Goal: Information Seeking & Learning: Find specific fact

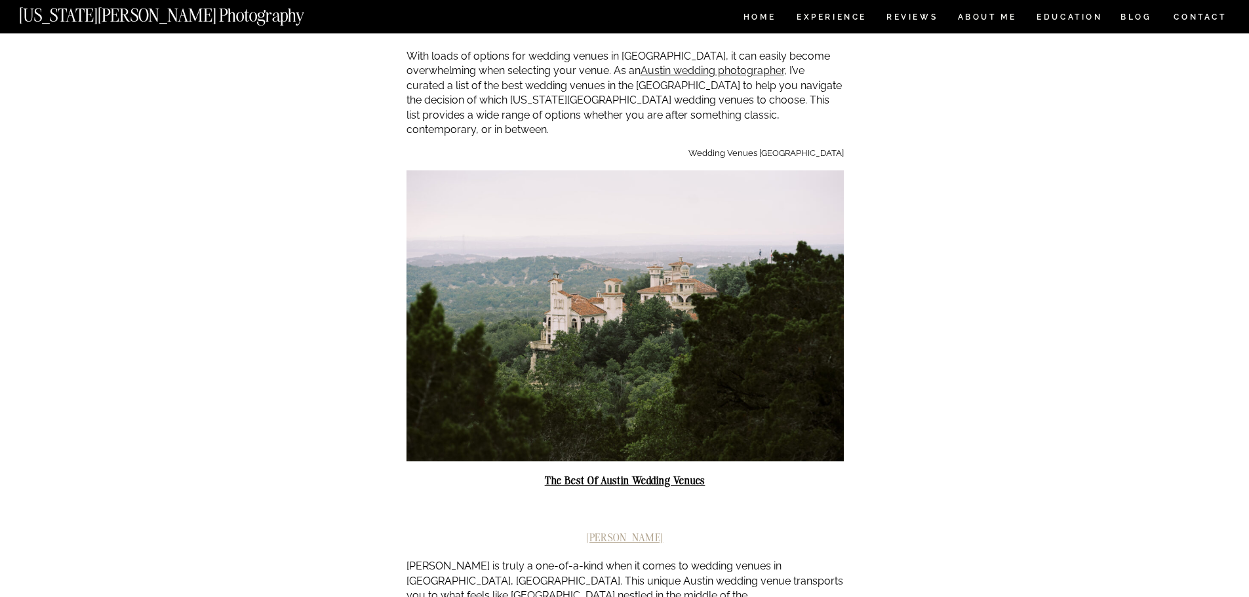
scroll to position [393, 0]
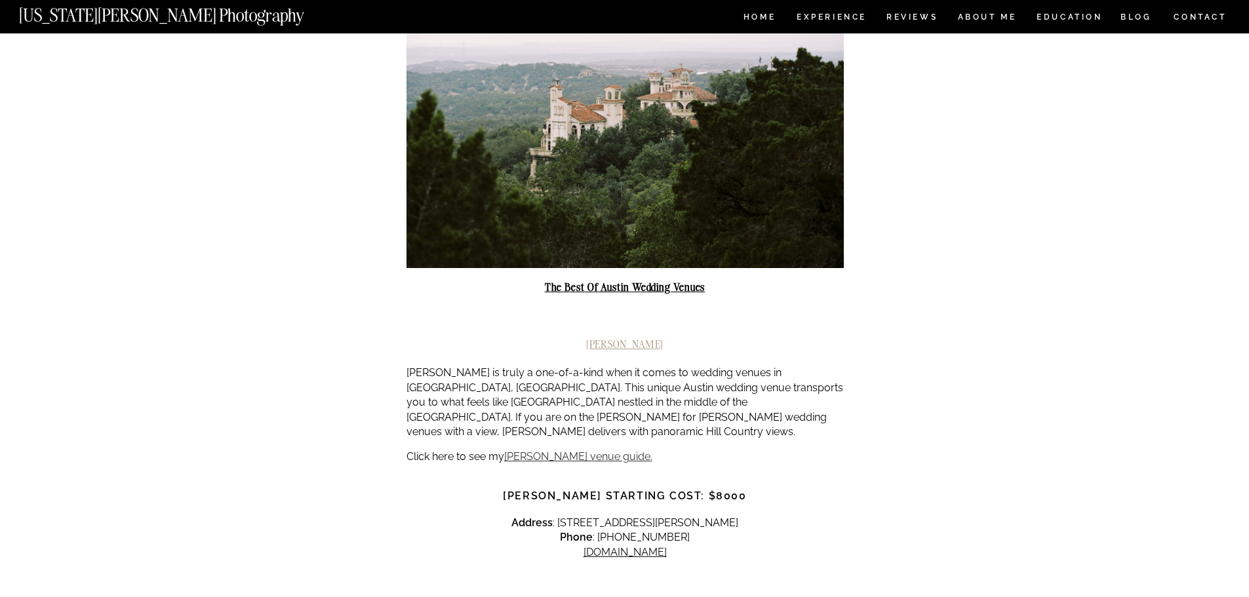
click at [580, 451] on link "[PERSON_NAME] venue guide." at bounding box center [578, 457] width 148 height 12
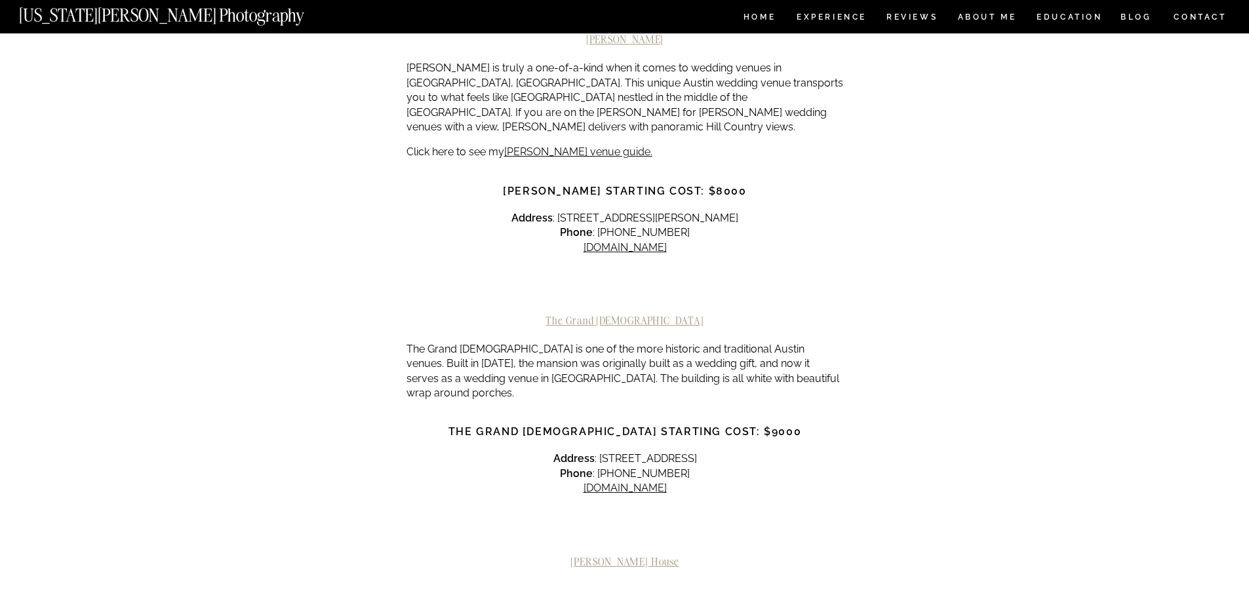
scroll to position [525, 0]
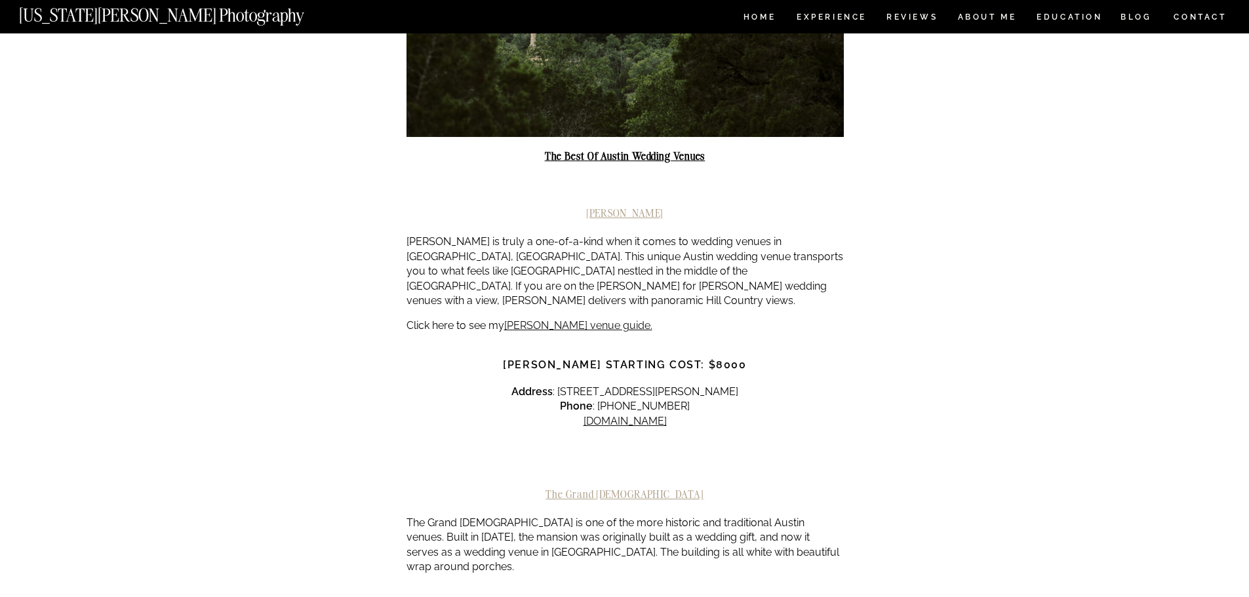
drag, startPoint x: 765, startPoint y: 360, endPoint x: 552, endPoint y: 361, distance: 213.1
click at [552, 385] on p "Address : 19039 Adrian Way, Jonestown, TX 78645 Phone : (512) 689-2157 villaant…" at bounding box center [625, 407] width 437 height 44
copy p "19039 Adrian Way, Jonestown, TX 78645"
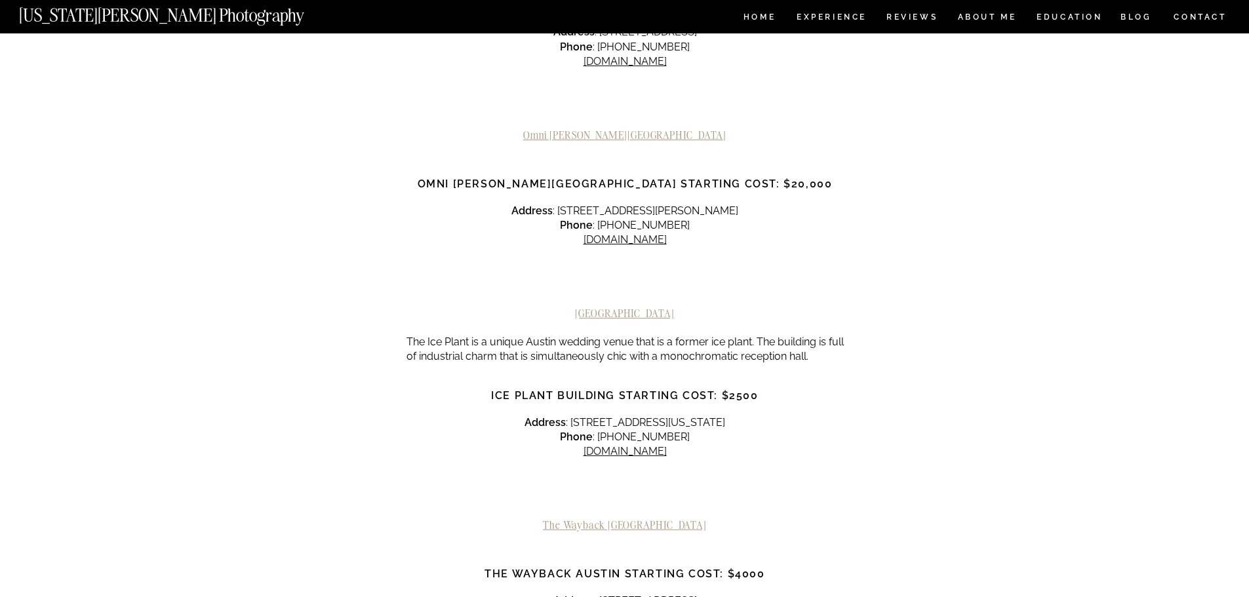
scroll to position [2164, 0]
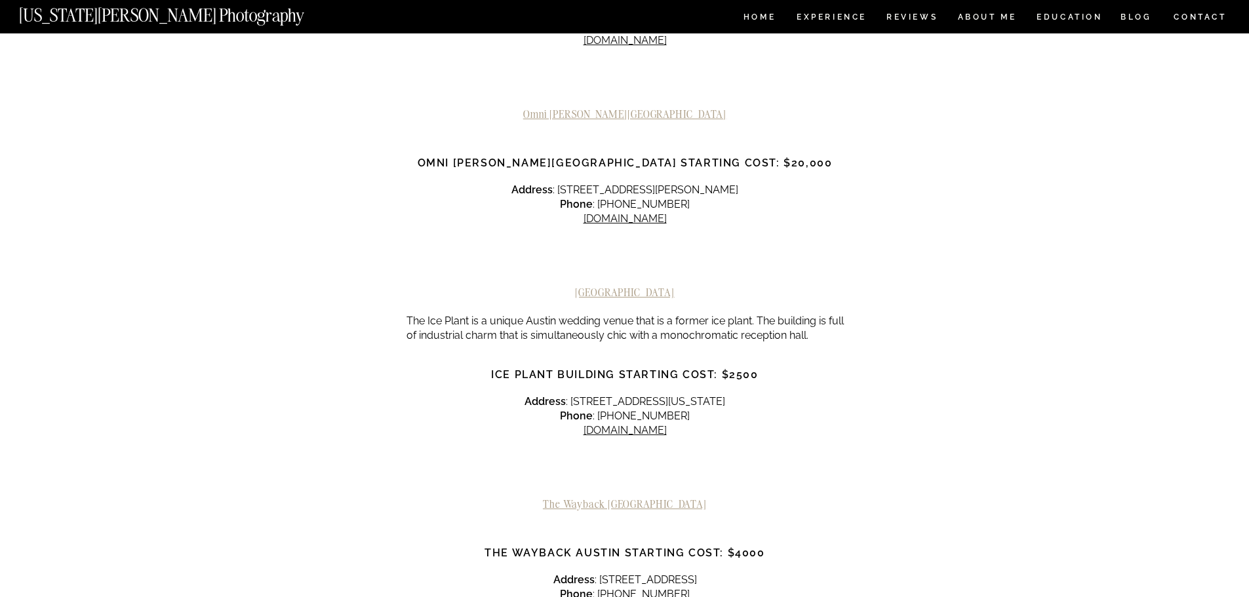
drag, startPoint x: 759, startPoint y: 344, endPoint x: 634, endPoint y: 344, distance: 125.3
click at [644, 395] on p "Address : 529 E Colorado St, La Grange, TX 78945 Phone : (979) 216-5955 theicep…" at bounding box center [625, 417] width 437 height 44
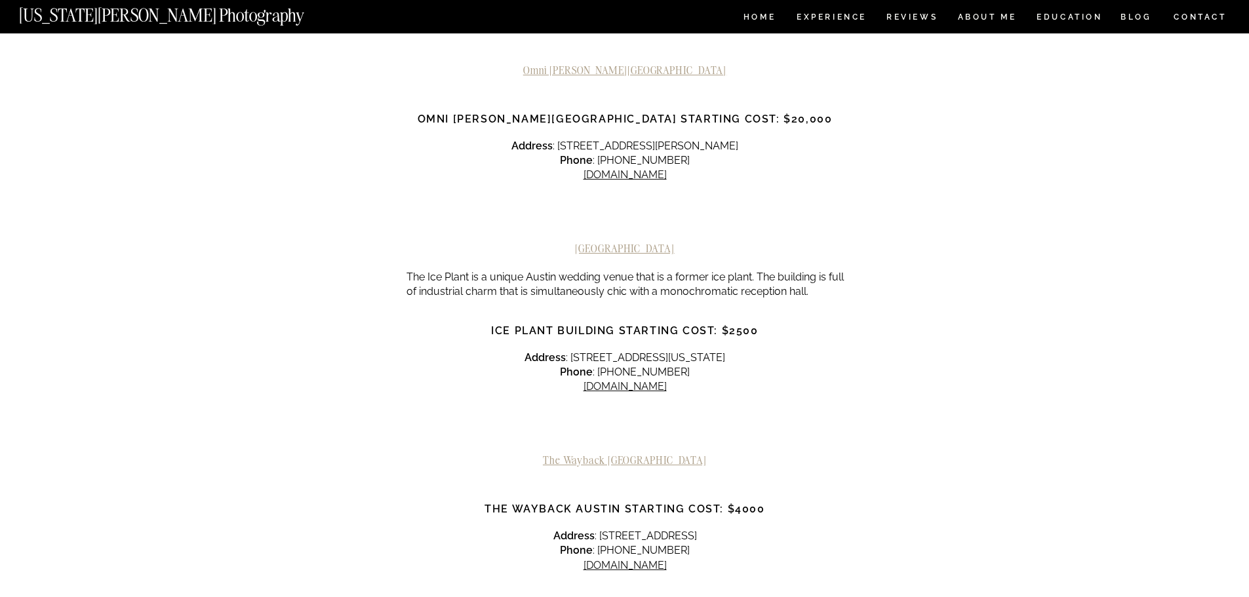
scroll to position [2230, 0]
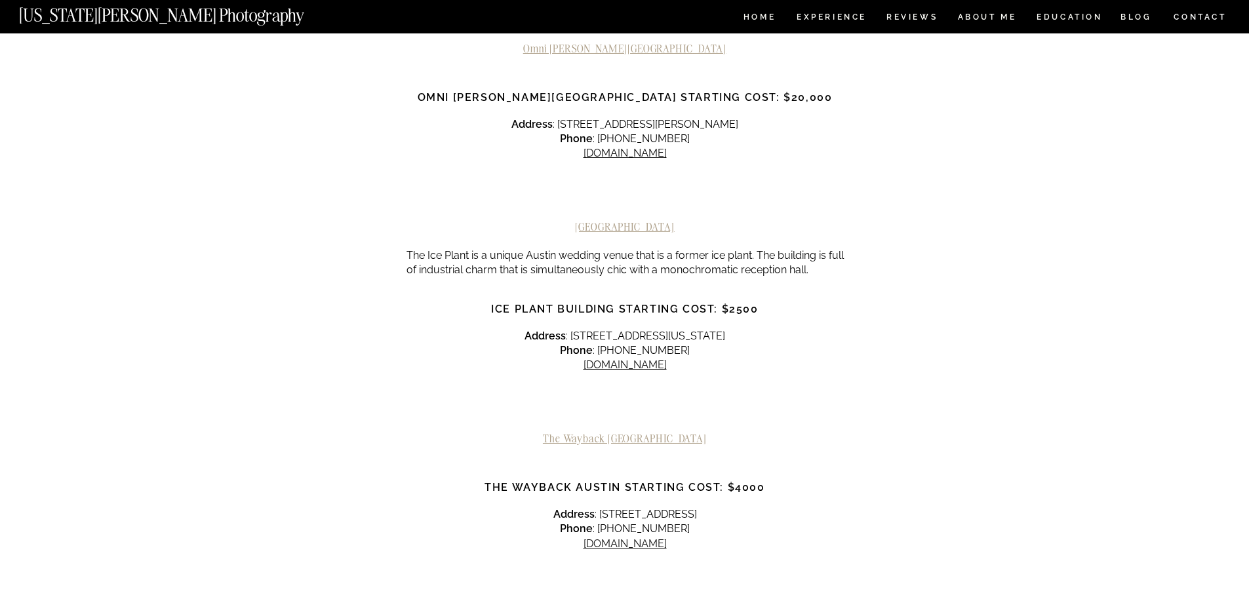
click at [454, 384] on div at bounding box center [625, 408] width 437 height 49
drag, startPoint x: 671, startPoint y: 460, endPoint x: 561, endPoint y: 460, distance: 110.2
click at [561, 508] on p "Address : 9601 Bee Cave Rd, Austin, TX 78733 Phone : (512) 520-9590​​ thewaybac…" at bounding box center [625, 530] width 437 height 44
copy p "9601 Bee Cave Rd, Austin, TX 78733"
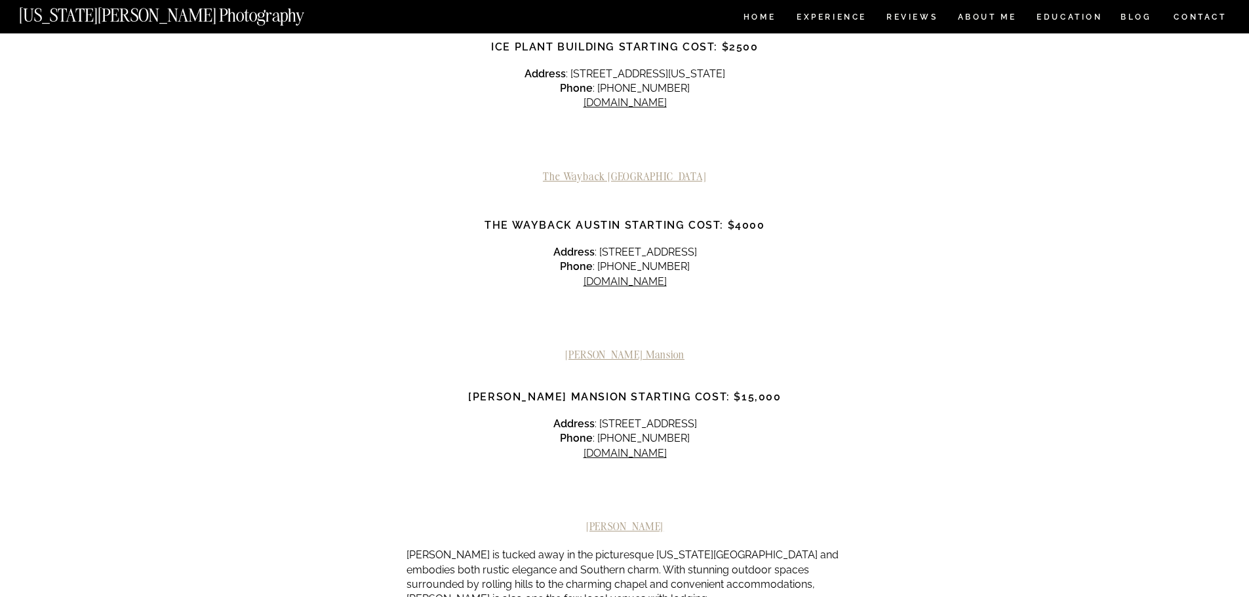
click at [458, 300] on div at bounding box center [625, 324] width 437 height 49
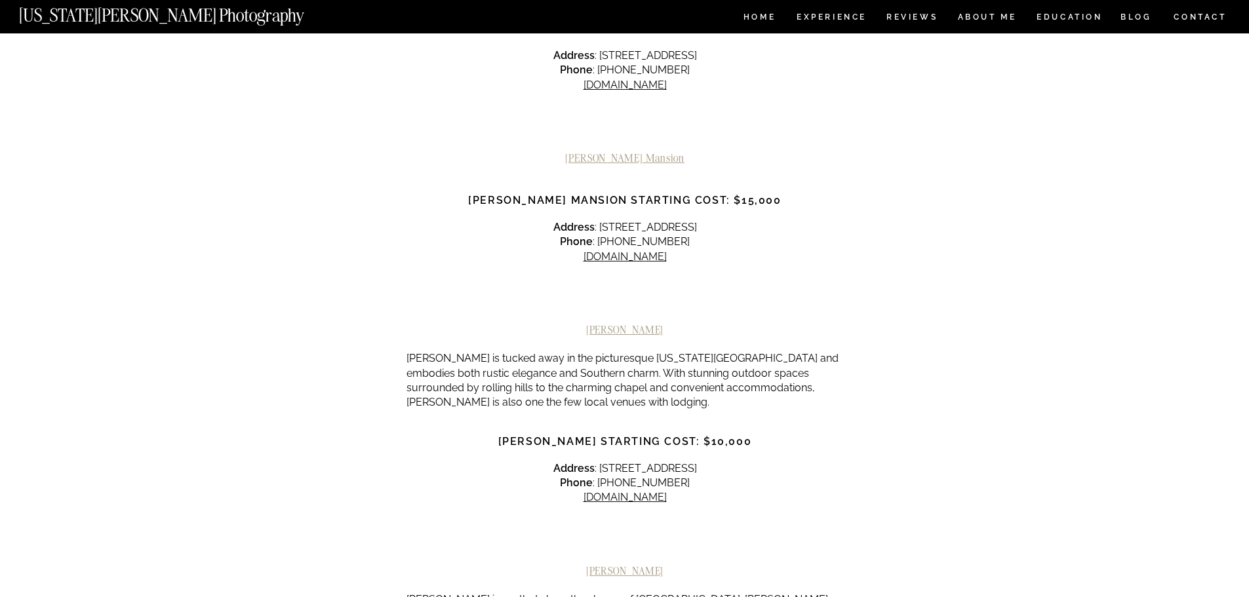
drag, startPoint x: 759, startPoint y: 167, endPoint x: 561, endPoint y: 163, distance: 198.1
click at [561, 220] on p "Address : 10463 Sprinkle Rd, Austin, TX 78754 Phone : (512) 926-6907 barrmansio…" at bounding box center [625, 242] width 437 height 44
copy p "10463 Sprinkle Rd, Austin, TX 78754"
click at [491, 275] on div at bounding box center [625, 299] width 437 height 49
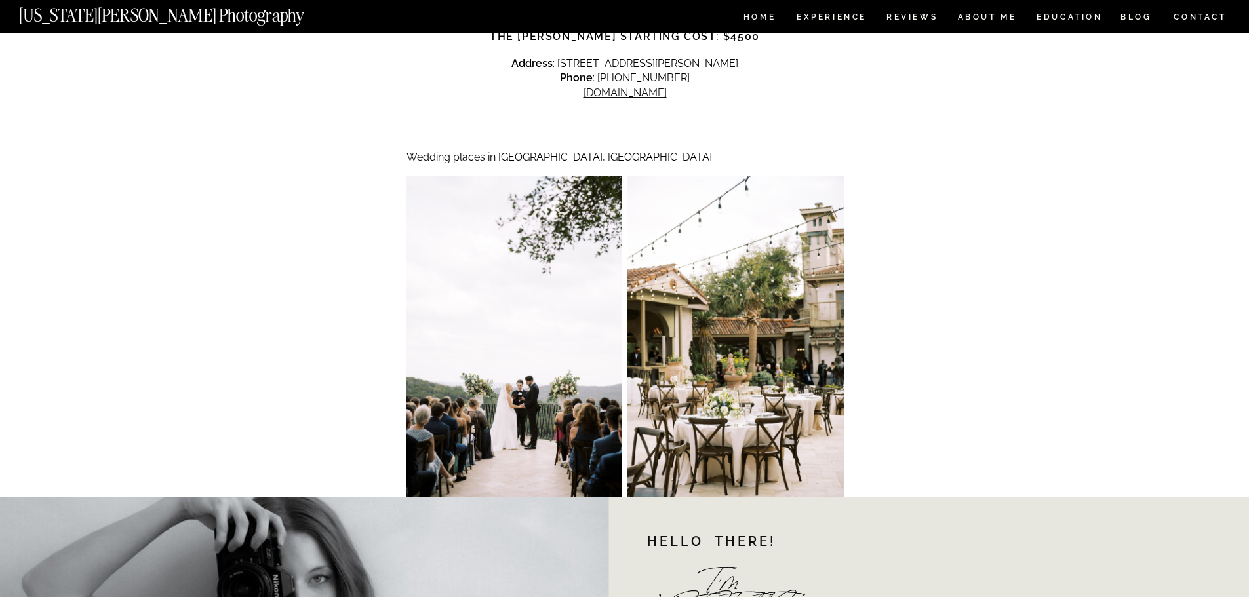
scroll to position [4918, 0]
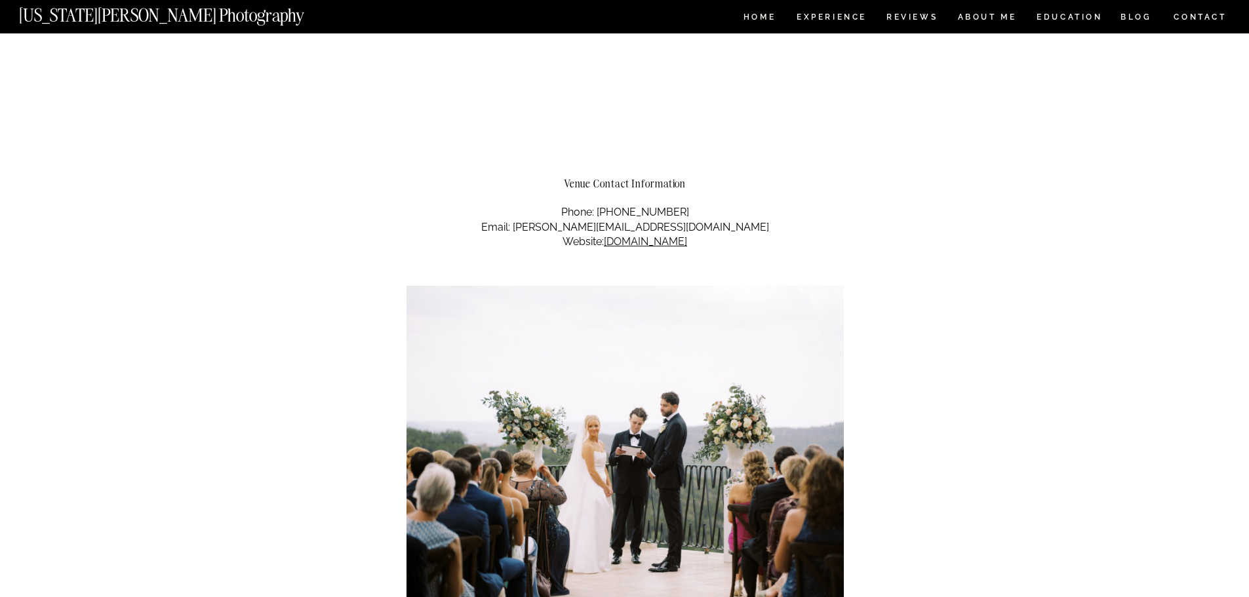
scroll to position [4722, 0]
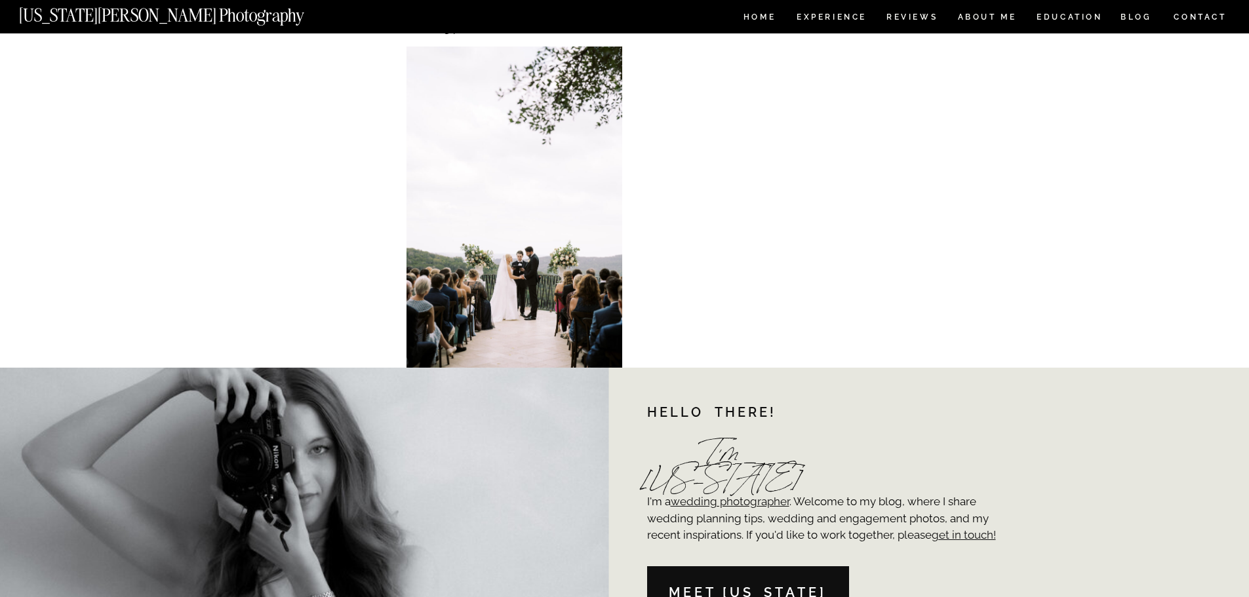
scroll to position [5049, 0]
